Goal: Navigation & Orientation: Find specific page/section

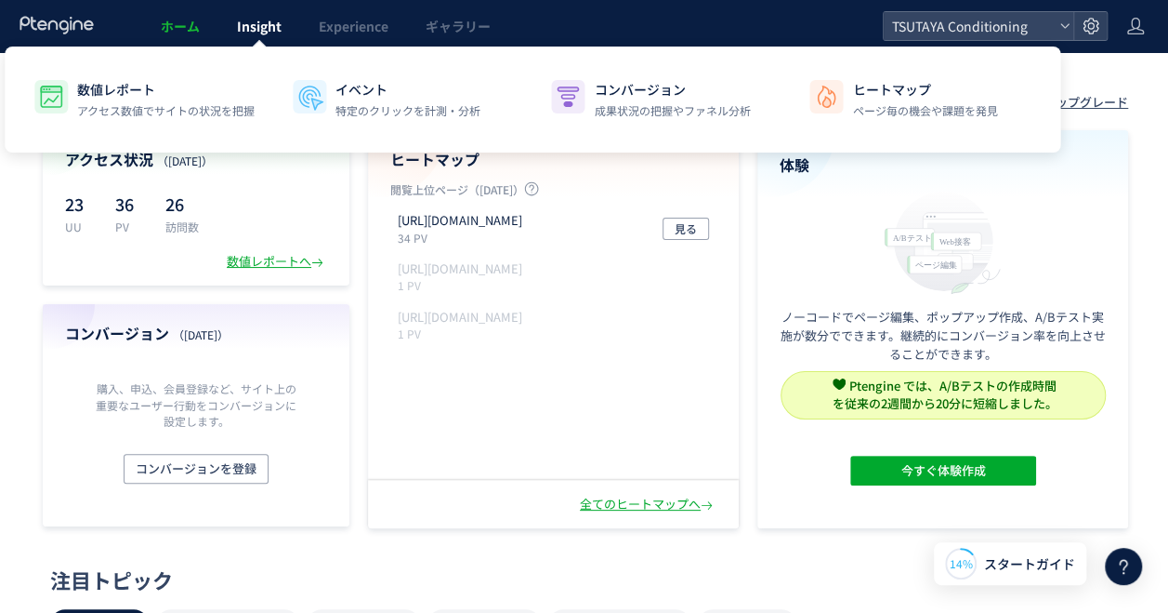
click at [267, 23] on span "Insight" at bounding box center [259, 26] width 45 height 19
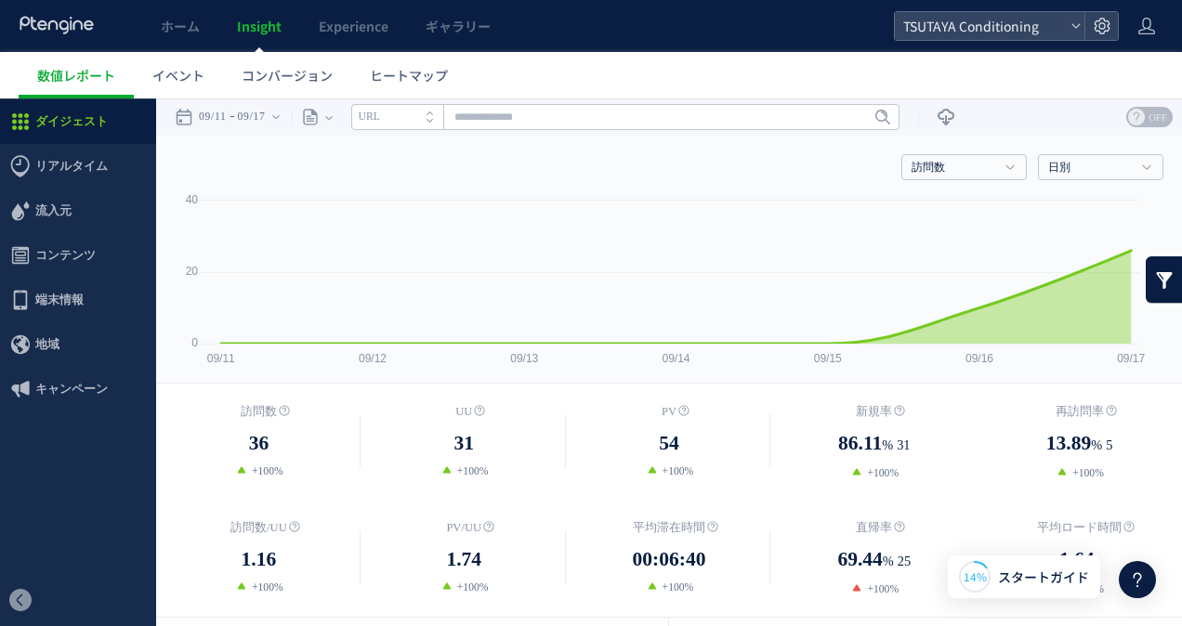
click at [419, 115] on li "URL" at bounding box center [397, 117] width 92 height 26
click at [280, 109] on icon at bounding box center [275, 117] width 7 height 37
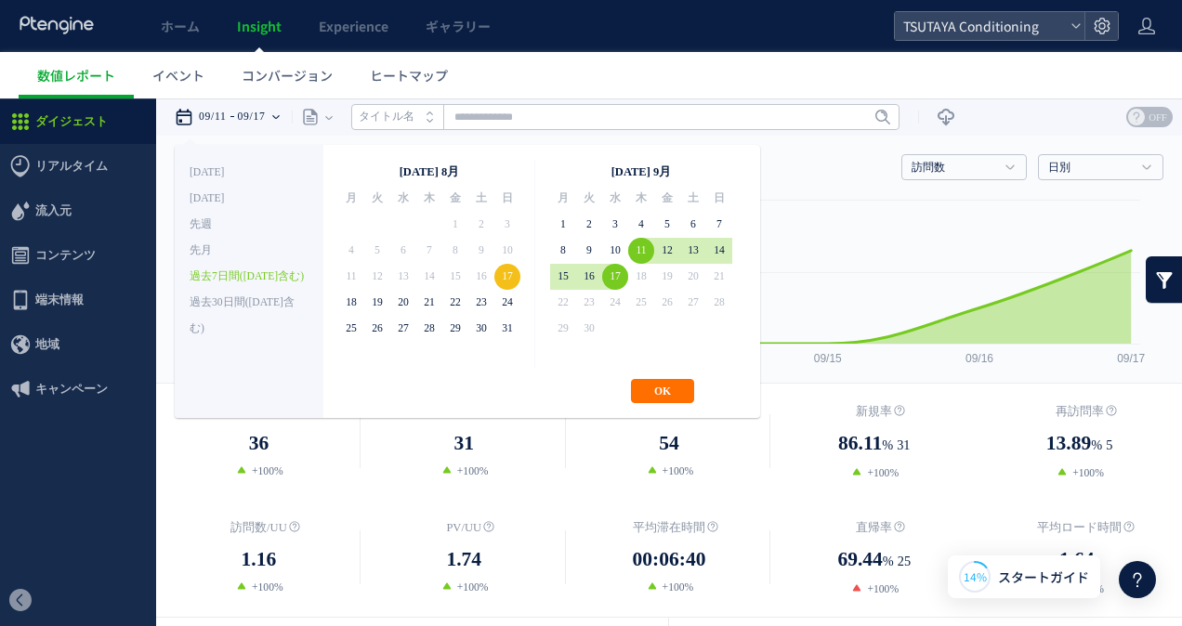
click at [280, 106] on icon at bounding box center [275, 117] width 7 height 37
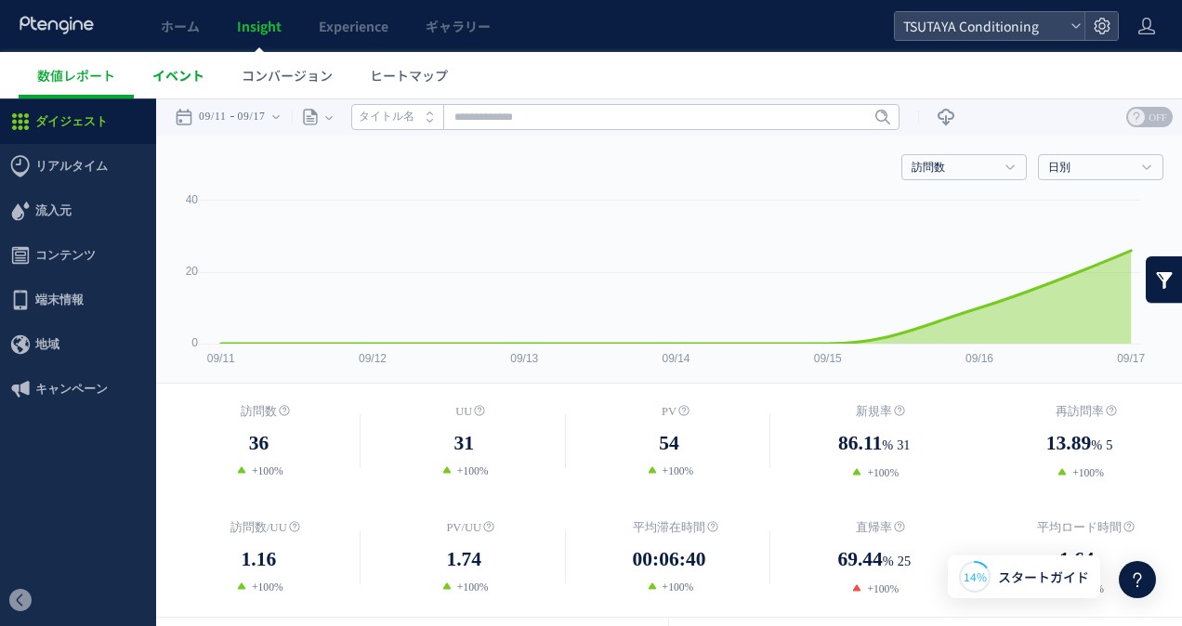
click at [199, 75] on span "イベント" at bounding box center [178, 75] width 52 height 19
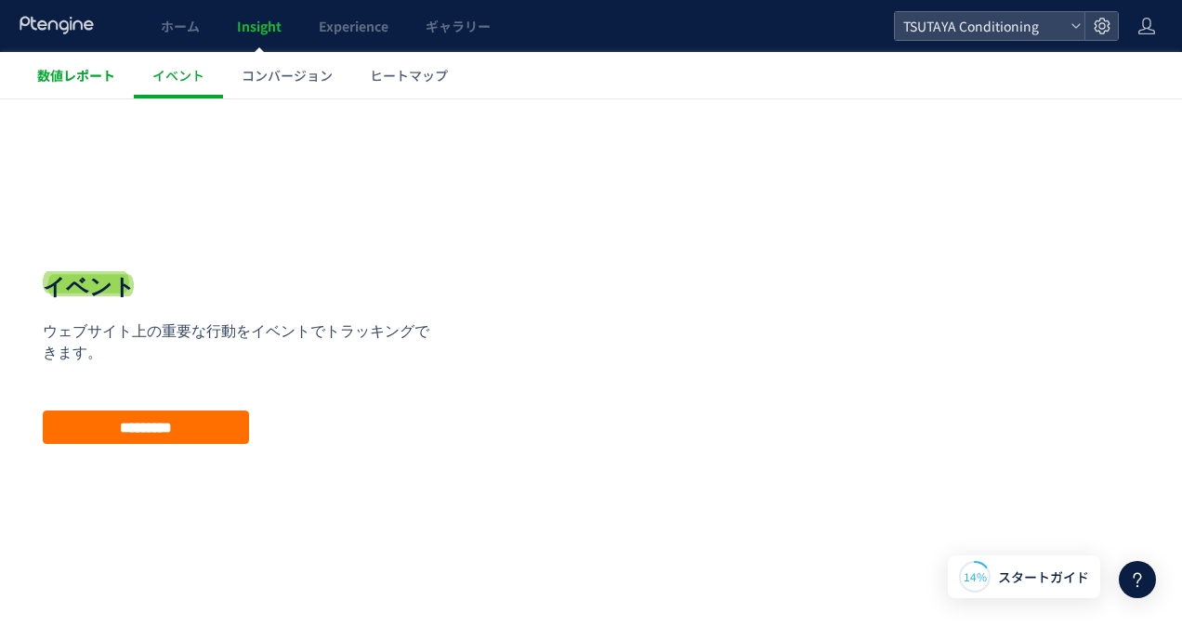
click at [89, 82] on span "数値レポート" at bounding box center [76, 75] width 78 height 19
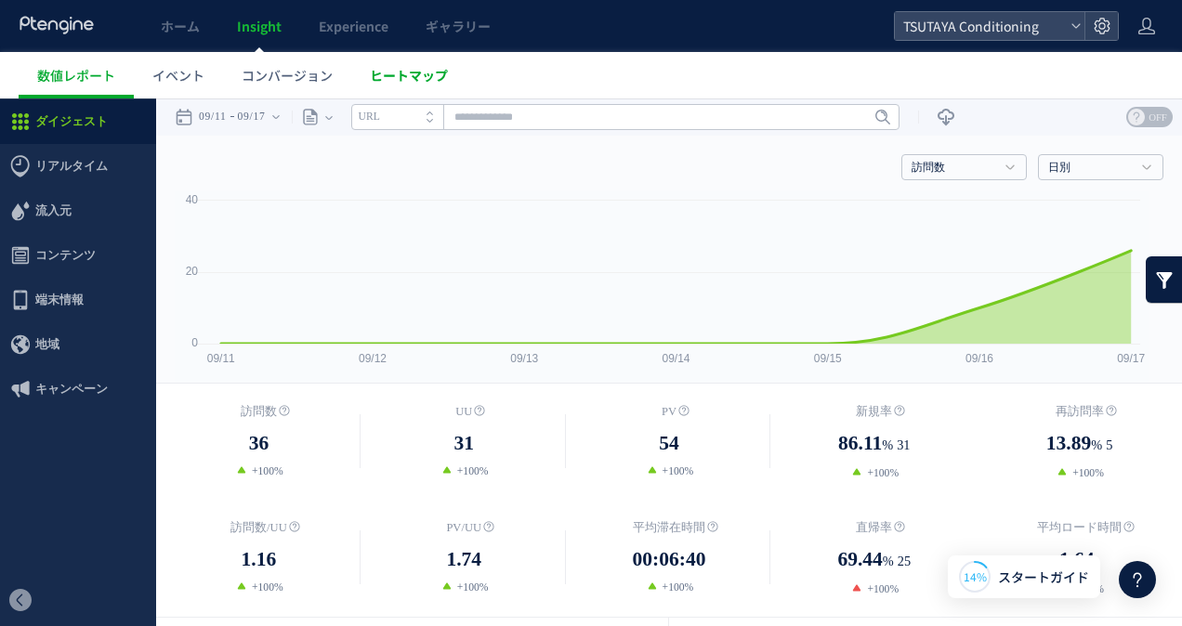
click at [407, 62] on link "ヒートマップ" at bounding box center [408, 75] width 115 height 46
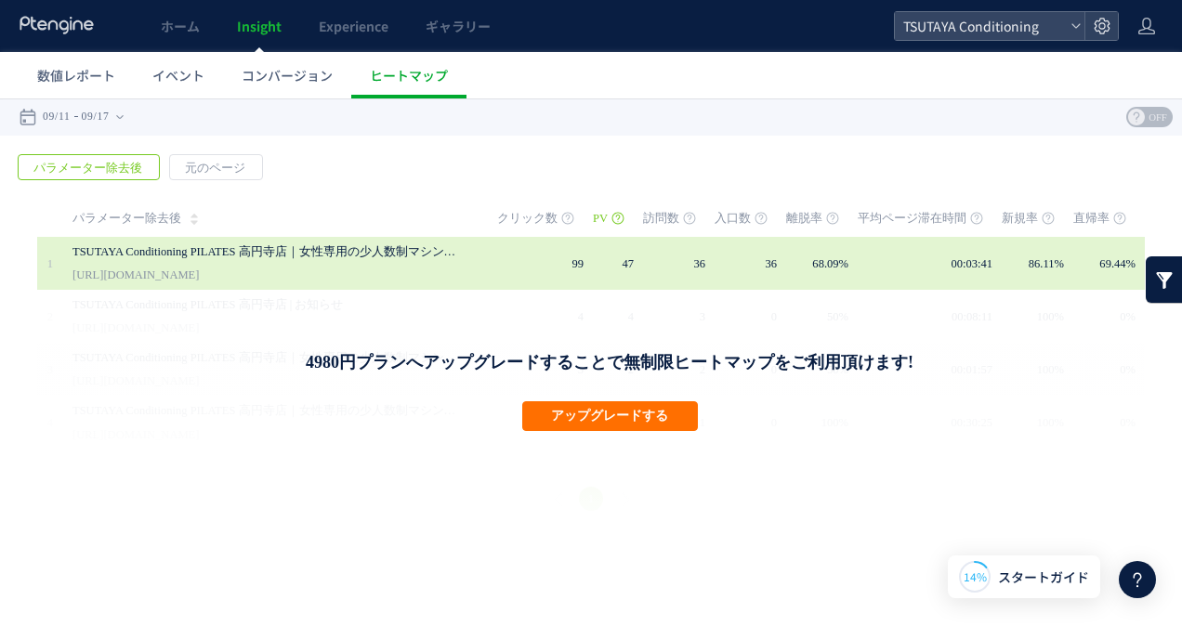
click at [385, 242] on link "TSUTAYA Conditioning PILATES 高円寺店｜女性専用の少人数制マシンピラティス｜楽々ピラティス" at bounding box center [268, 252] width 390 height 22
